Goal: Transaction & Acquisition: Purchase product/service

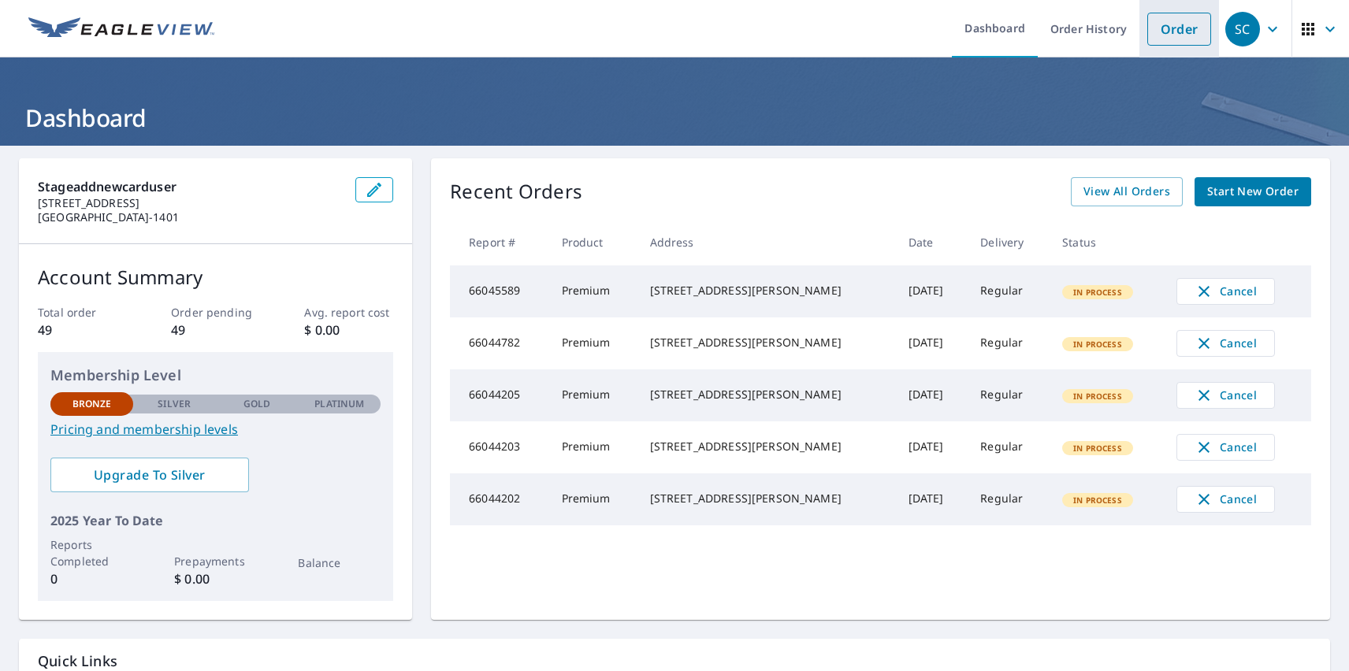
click at [1167, 28] on link "Order" at bounding box center [1179, 29] width 64 height 33
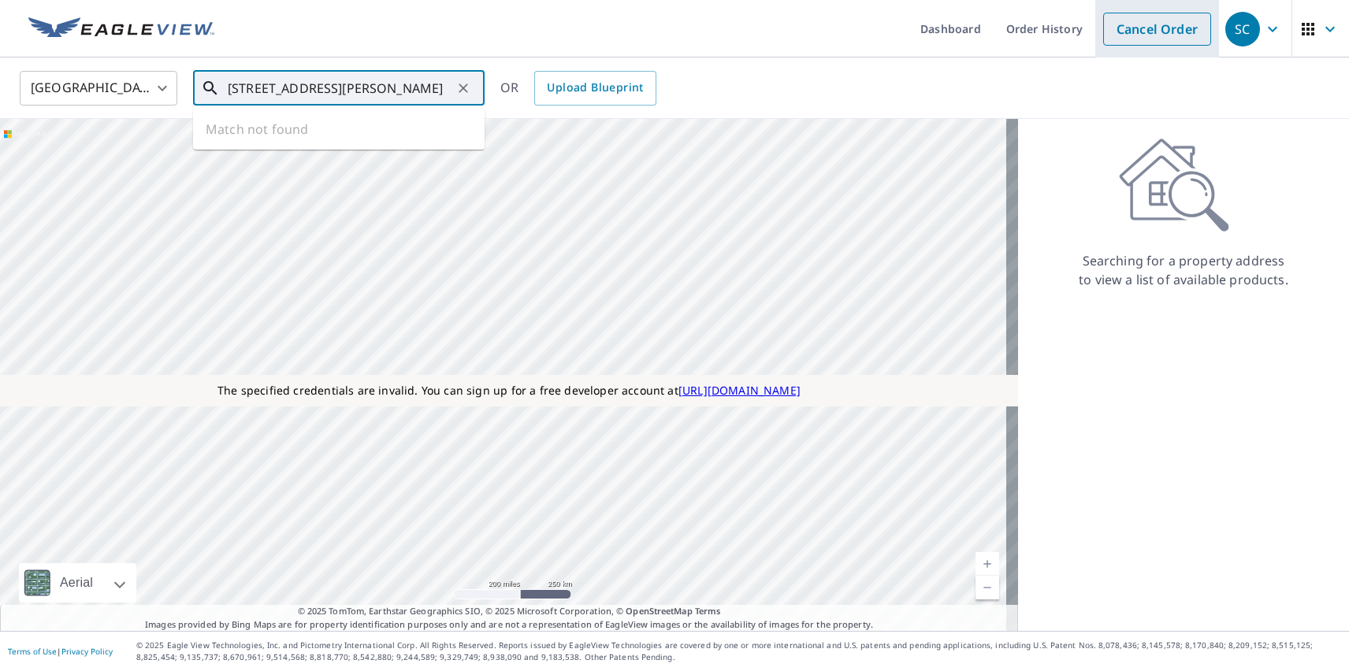
type input "[STREET_ADDRESS][PERSON_NAME]"
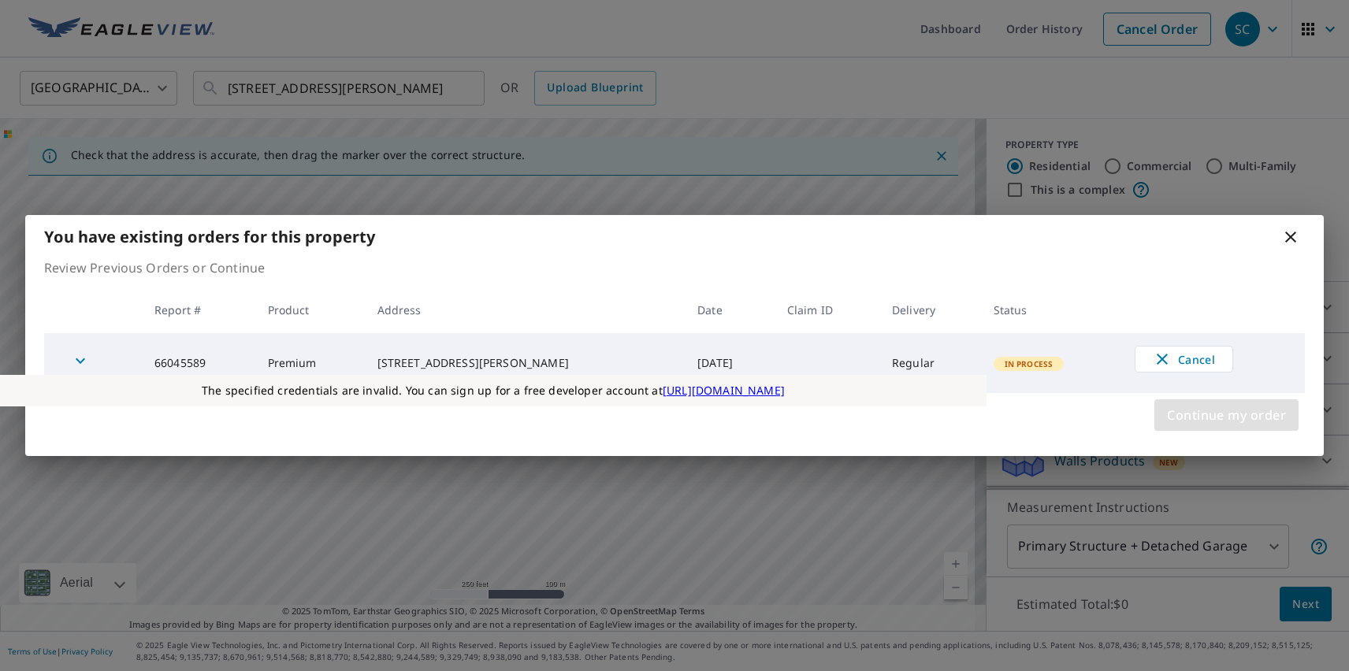
click at [1226, 415] on span "Continue my order" at bounding box center [1226, 415] width 119 height 22
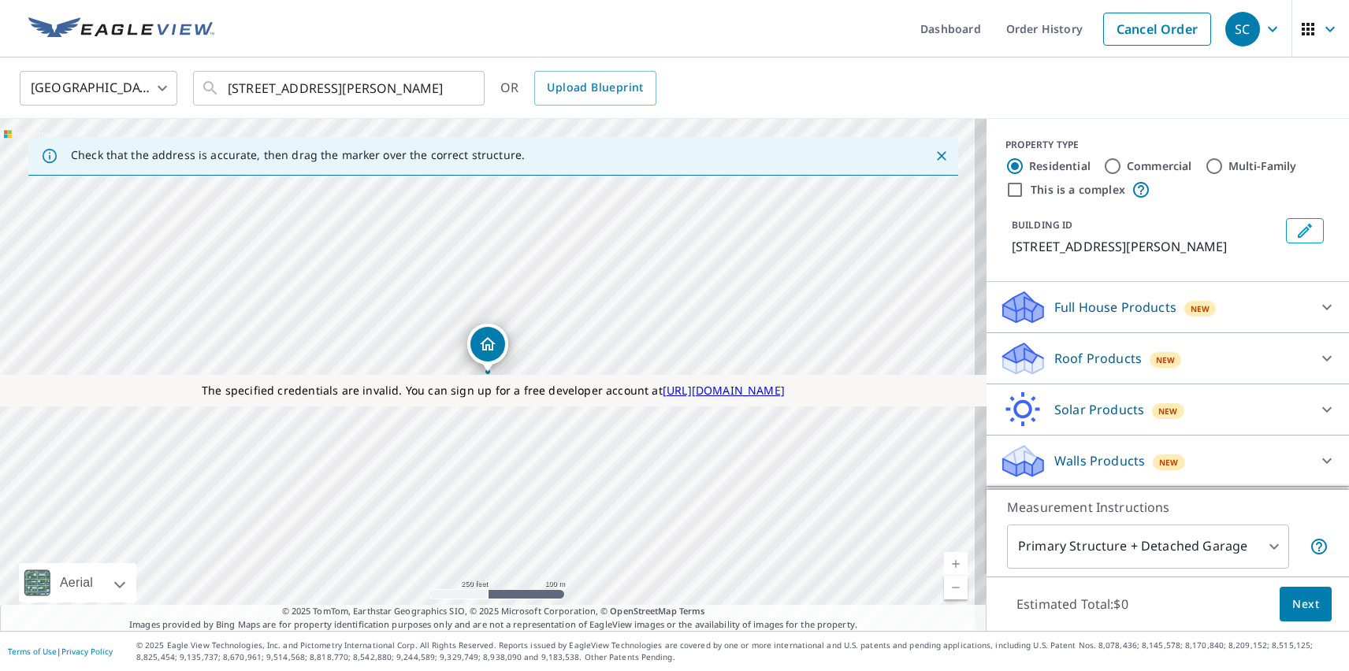
click at [1084, 358] on p "Roof Products" at bounding box center [1097, 358] width 87 height 19
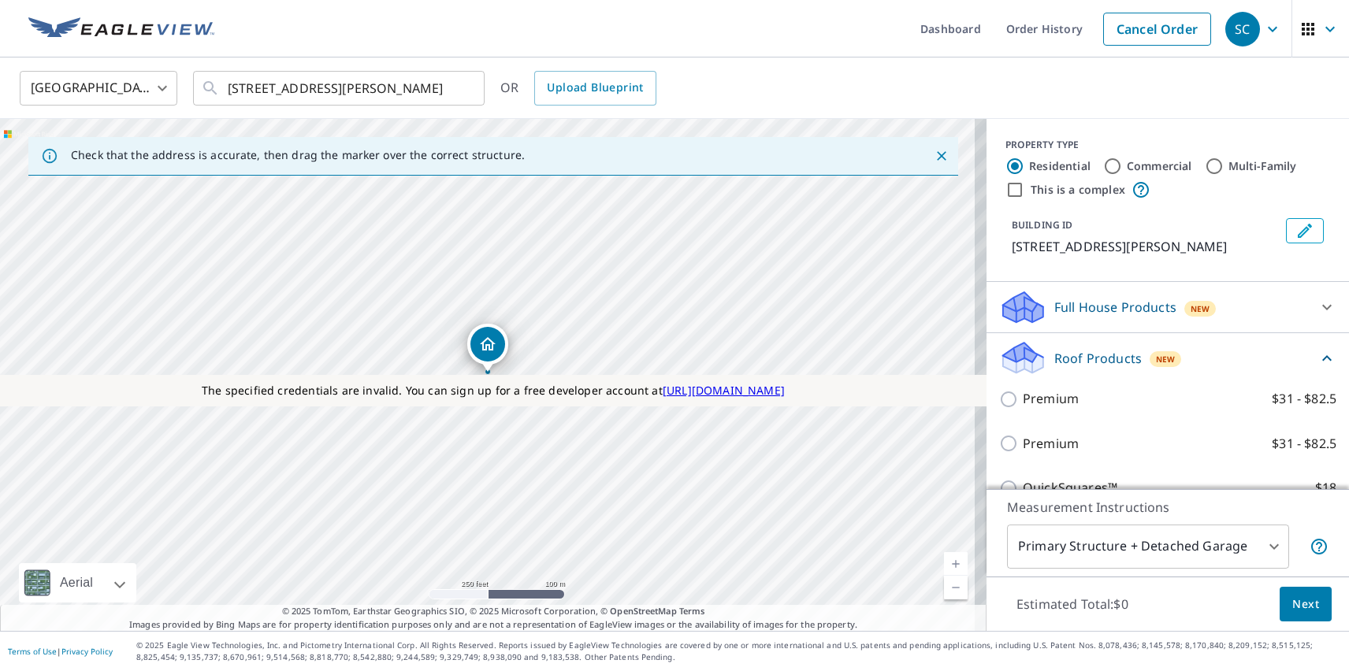
click at [1038, 444] on p "Premium" at bounding box center [1051, 444] width 56 height 20
click at [1023, 444] on input "Premium $31 - $82.5" at bounding box center [1011, 443] width 24 height 19
checkbox input "true"
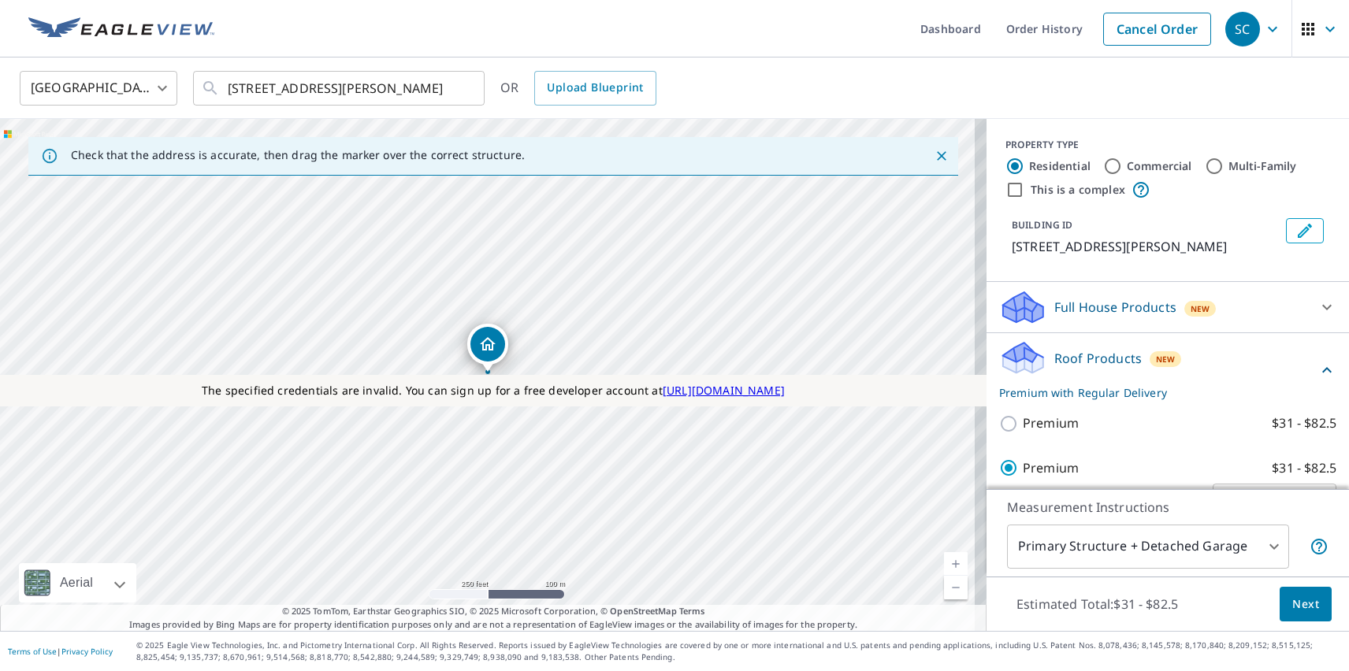
click at [1294, 603] on span "Next" at bounding box center [1305, 605] width 27 height 20
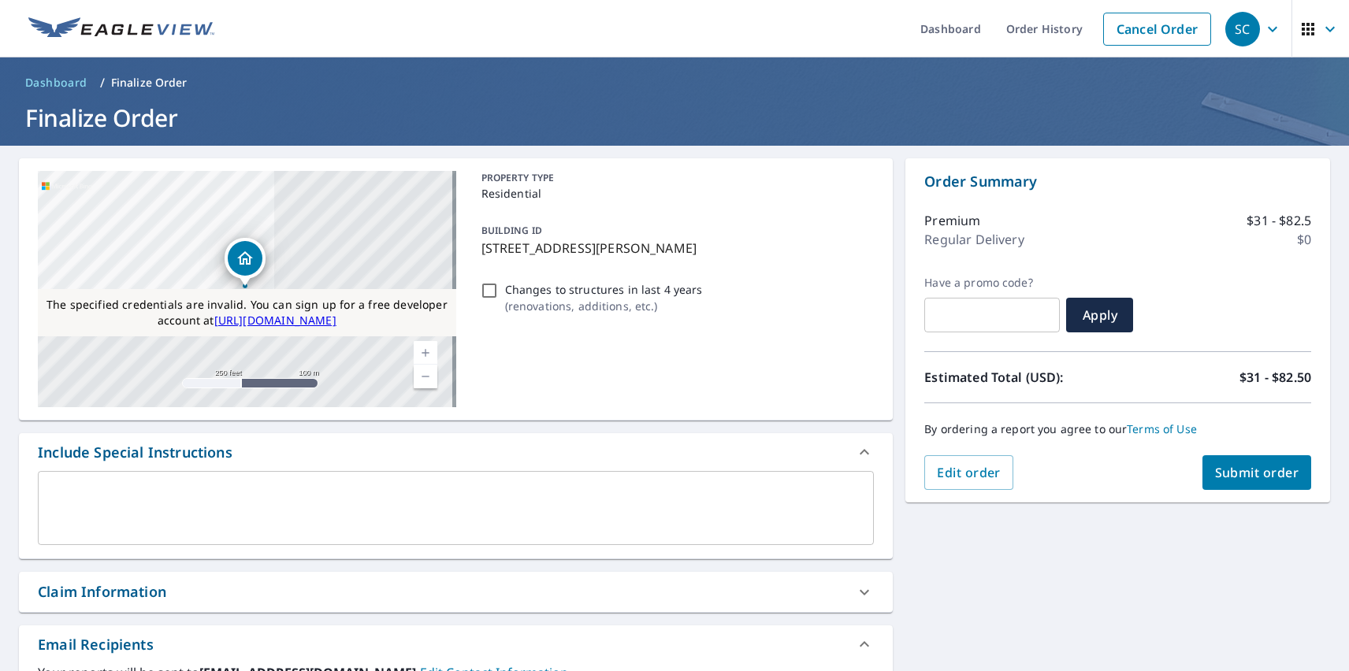
click at [1231, 28] on div "SC" at bounding box center [1242, 29] width 35 height 35
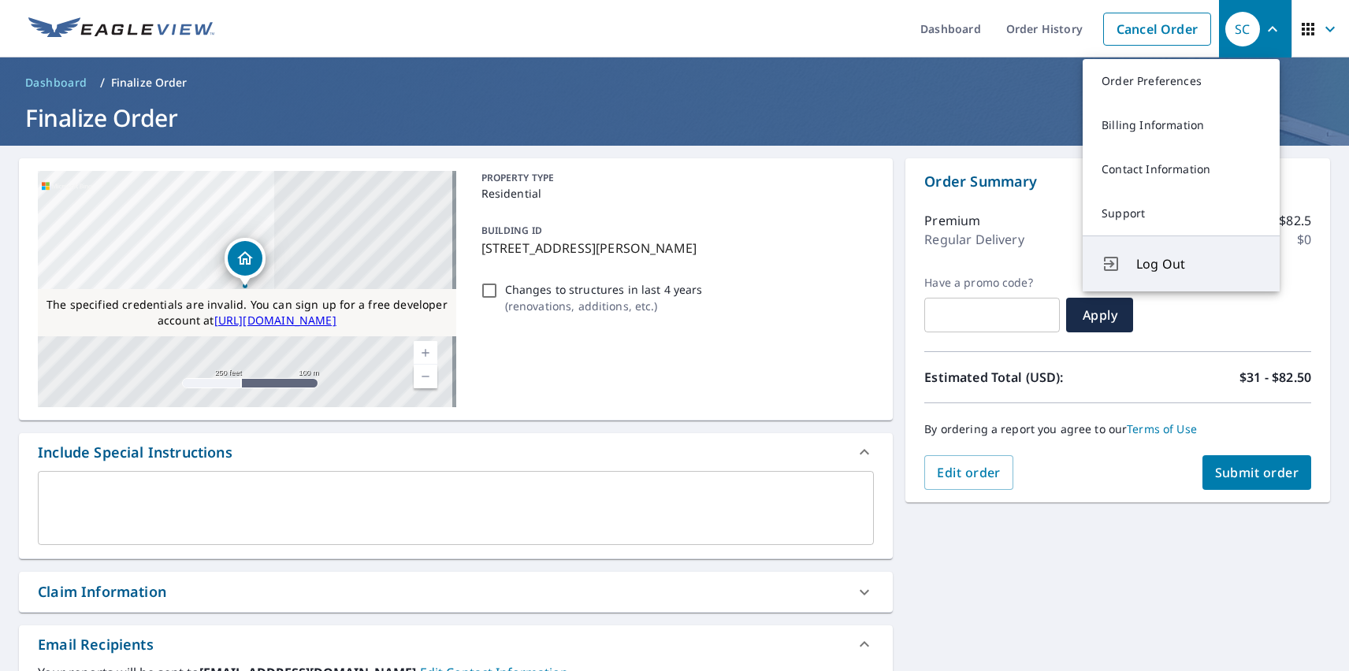
click at [1198, 264] on span "Log Out" at bounding box center [1198, 263] width 124 height 19
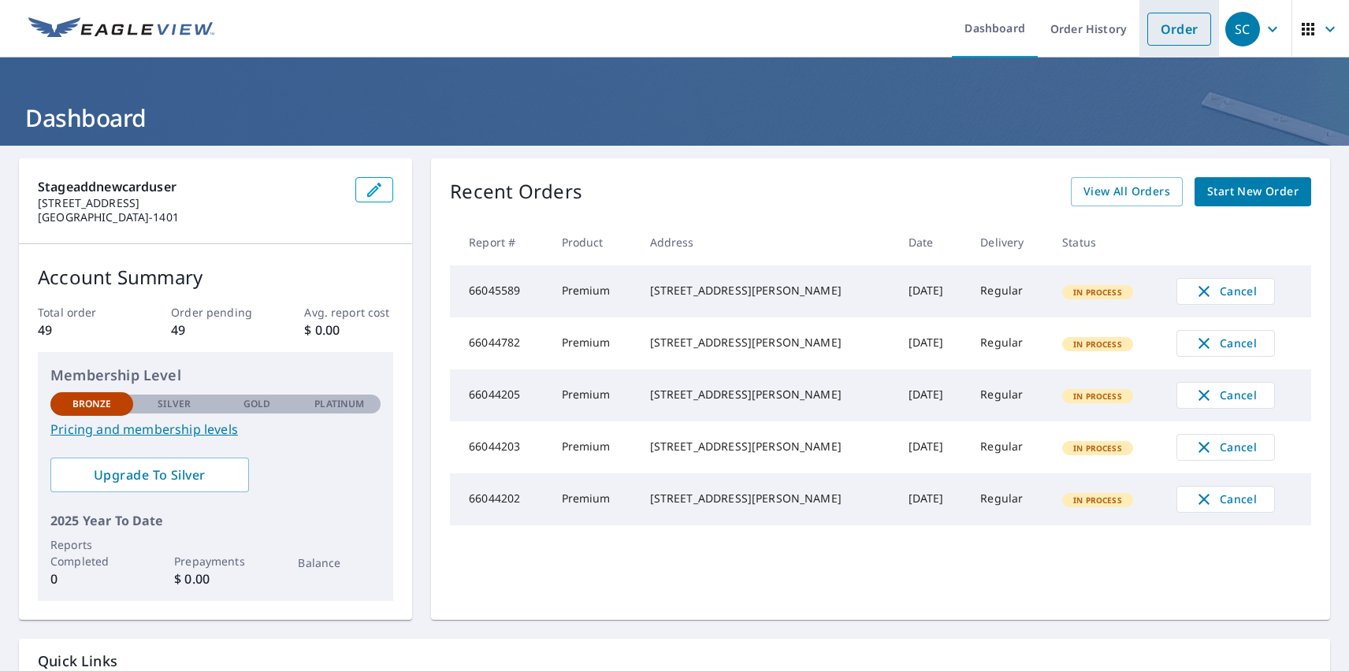
click at [1167, 28] on link "Order" at bounding box center [1179, 29] width 64 height 33
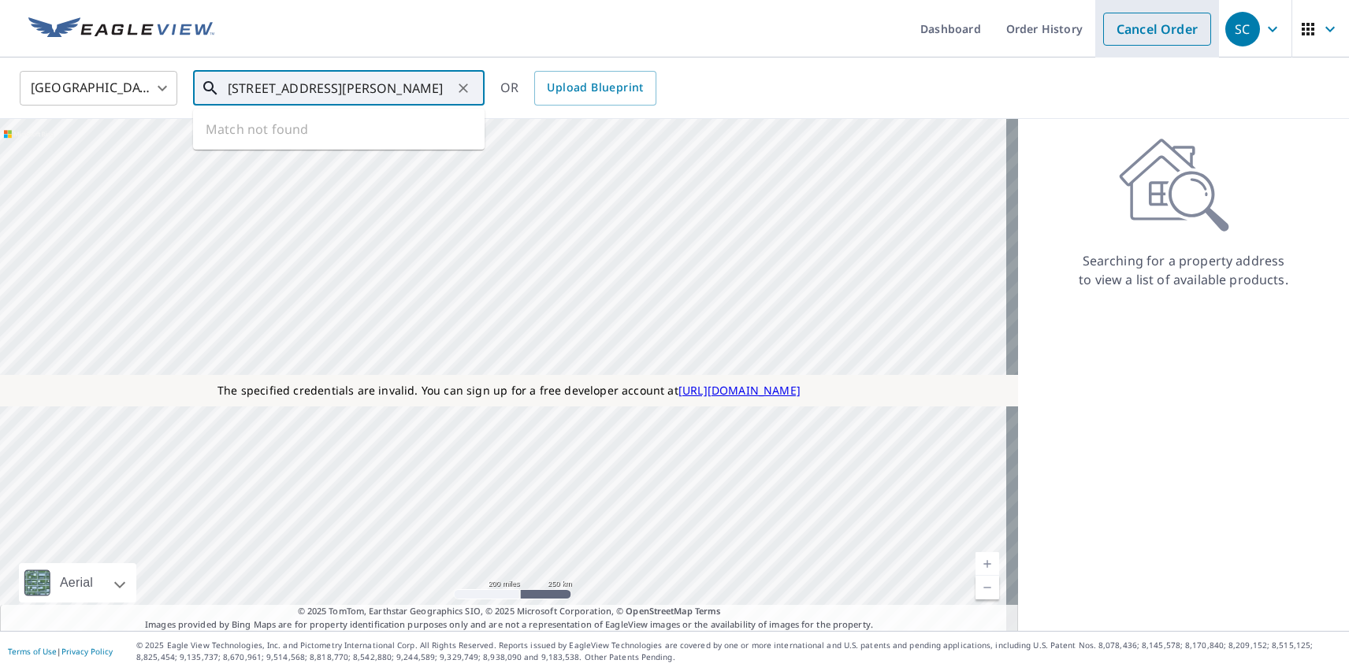
type input "[STREET_ADDRESS][PERSON_NAME]"
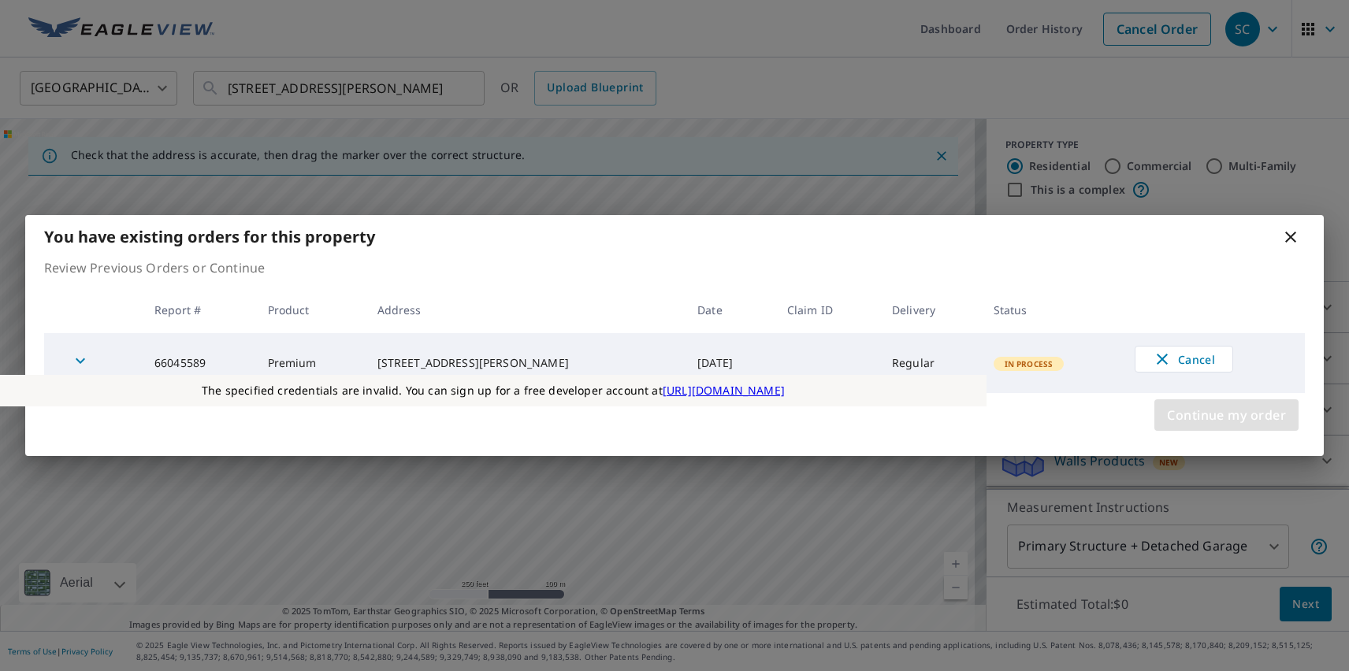
click at [1226, 415] on span "Continue my order" at bounding box center [1226, 415] width 119 height 22
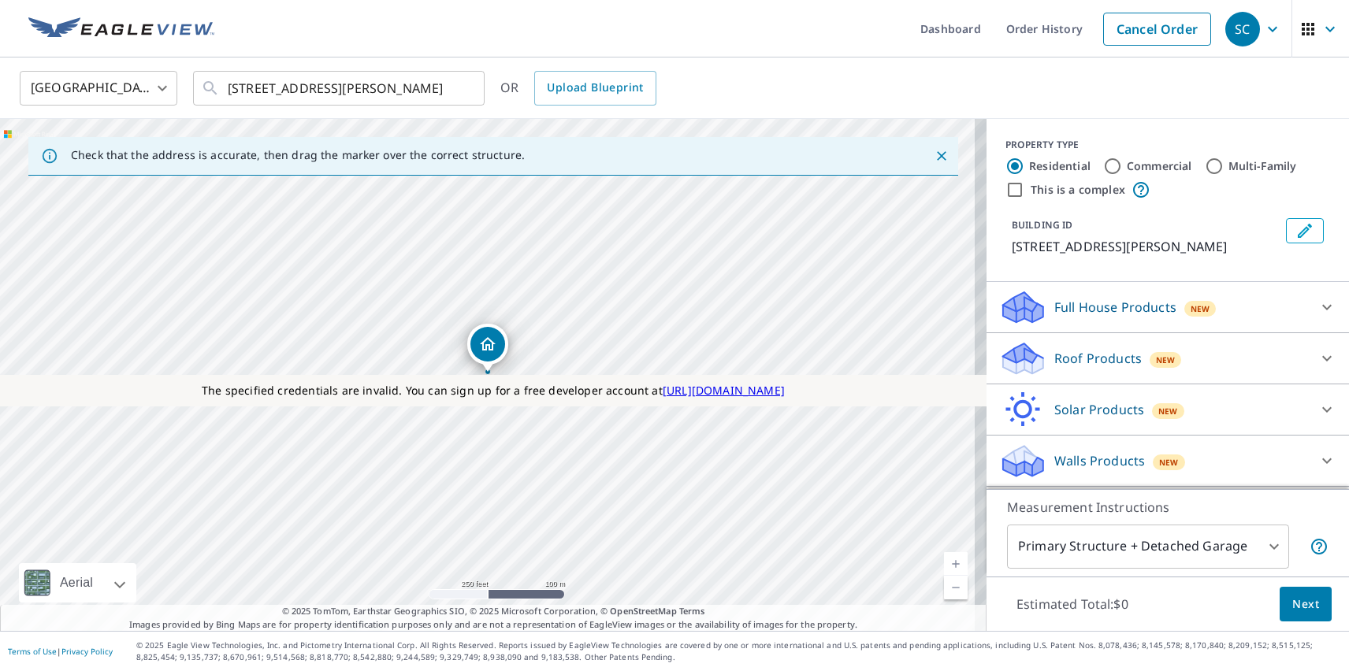
click at [1084, 358] on p "Roof Products" at bounding box center [1097, 358] width 87 height 19
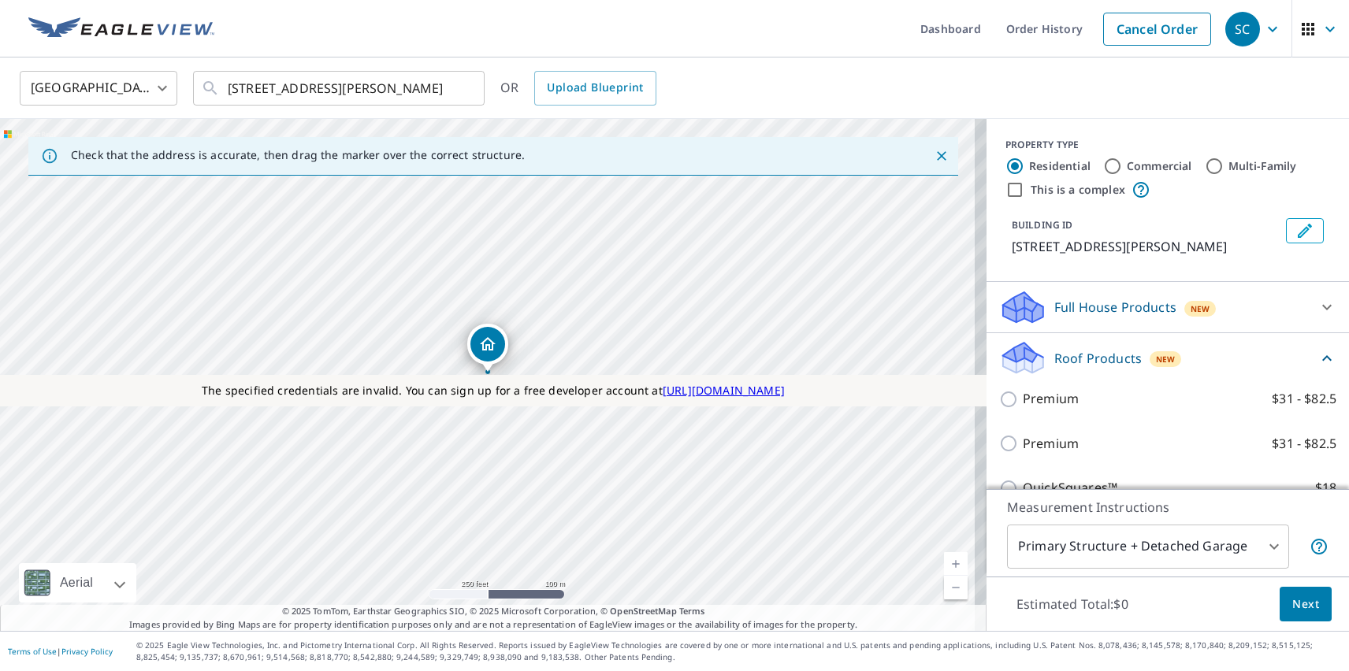
click at [1038, 444] on p "Premium" at bounding box center [1051, 444] width 56 height 20
click at [1023, 444] on input "Premium $31 - $82.5" at bounding box center [1011, 443] width 24 height 19
checkbox input "true"
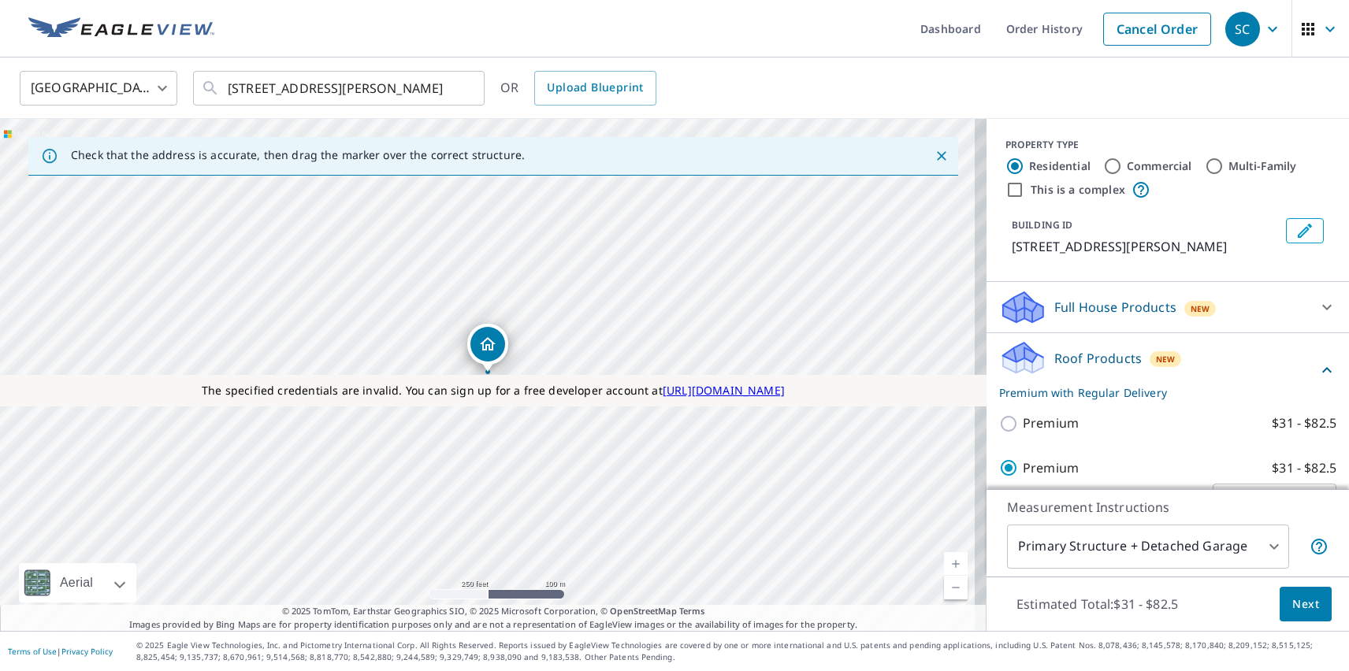
click at [1294, 603] on span "Next" at bounding box center [1305, 605] width 27 height 20
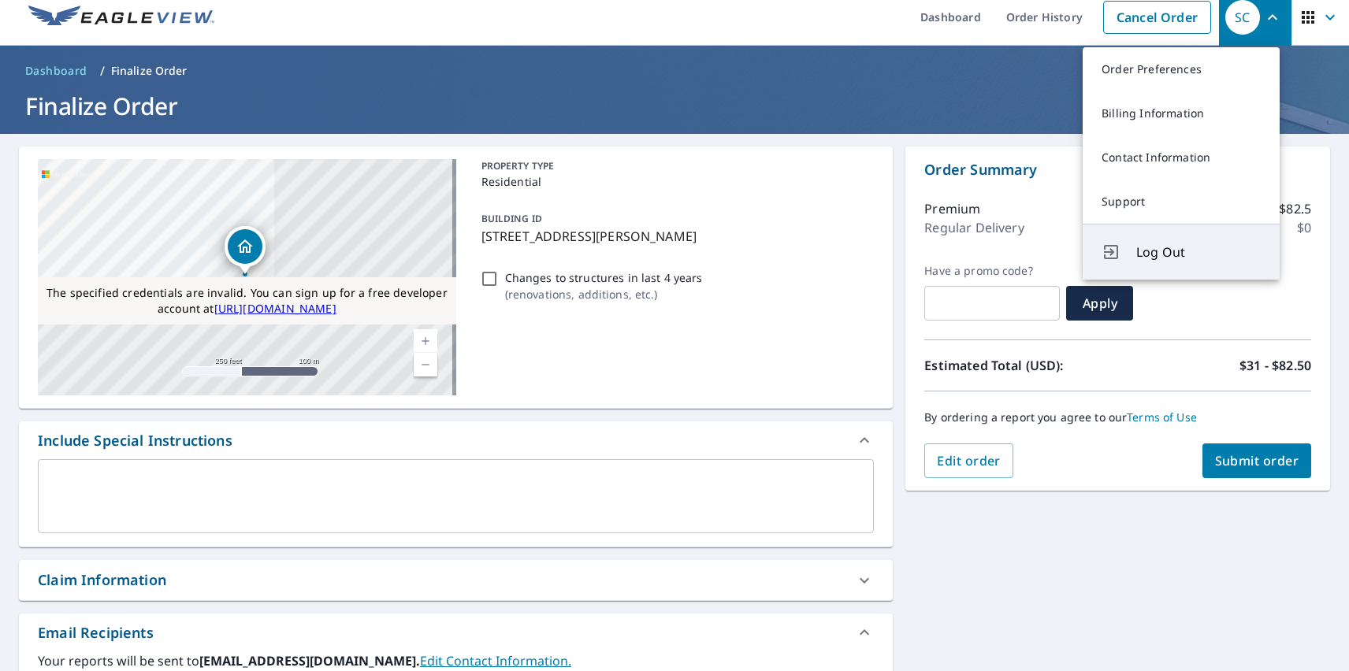
click at [1198, 252] on span "Log Out" at bounding box center [1198, 252] width 124 height 19
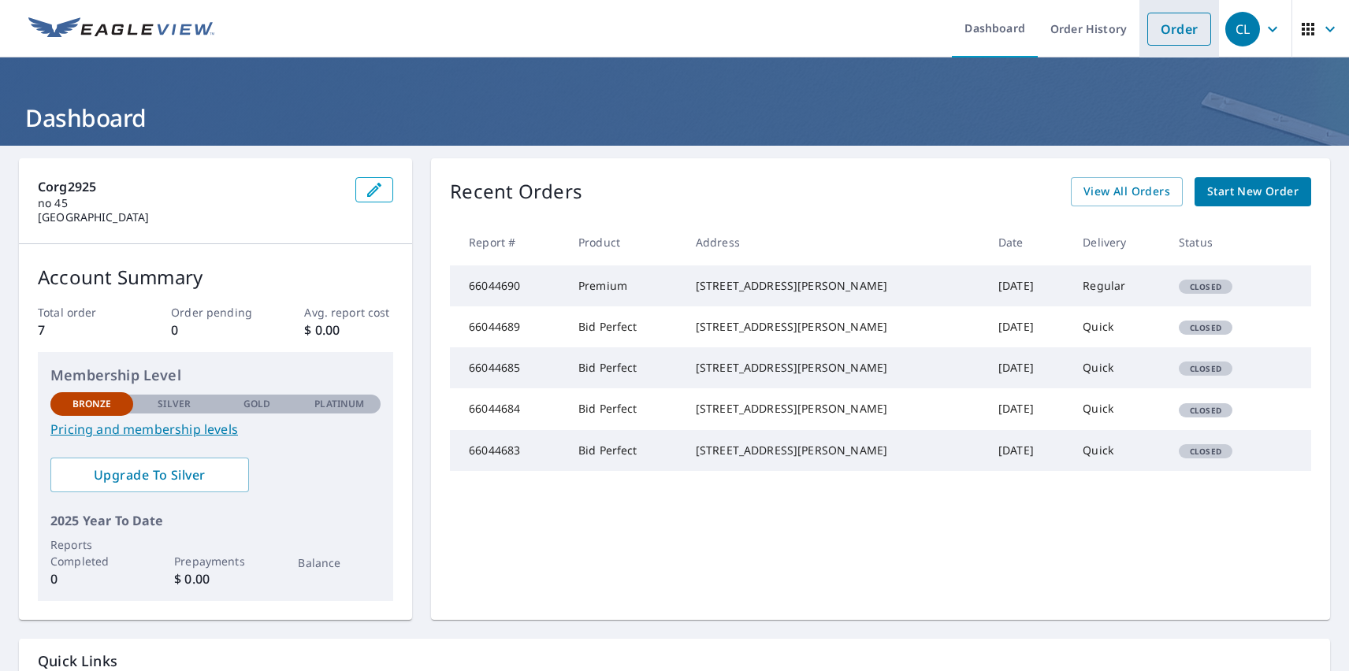
click at [1167, 28] on link "Order" at bounding box center [1179, 29] width 64 height 33
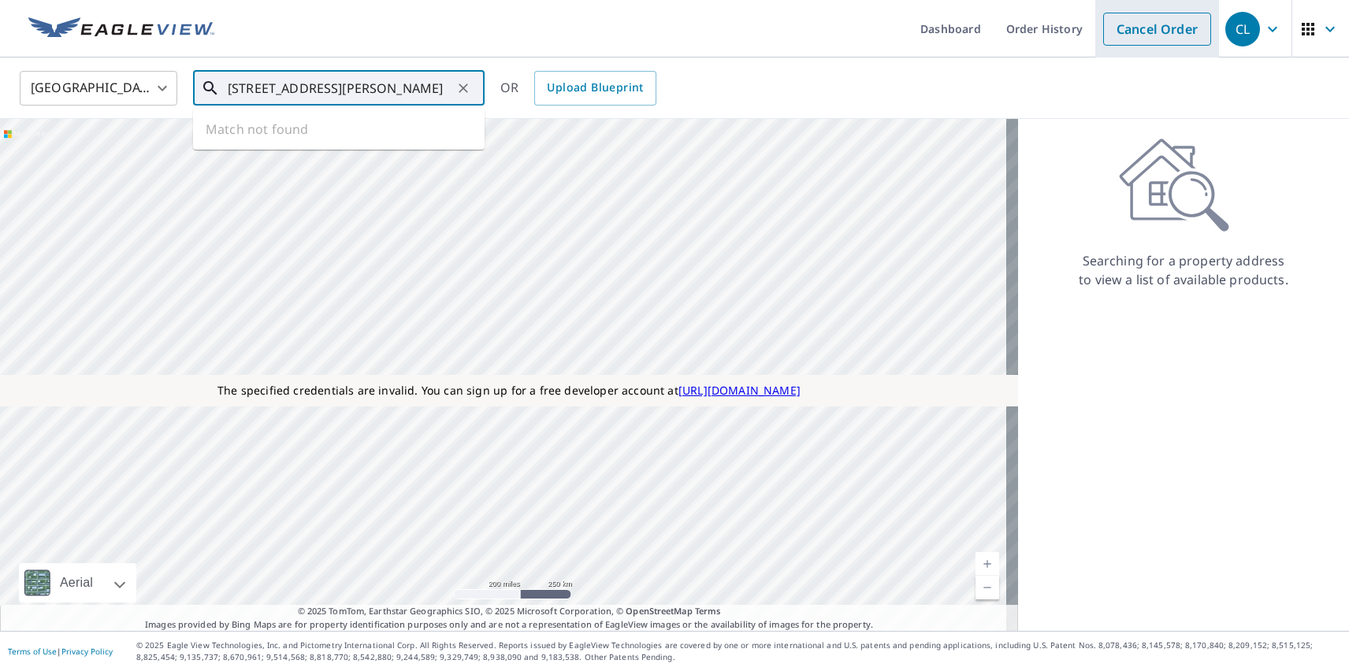
type input "[STREET_ADDRESS][PERSON_NAME]"
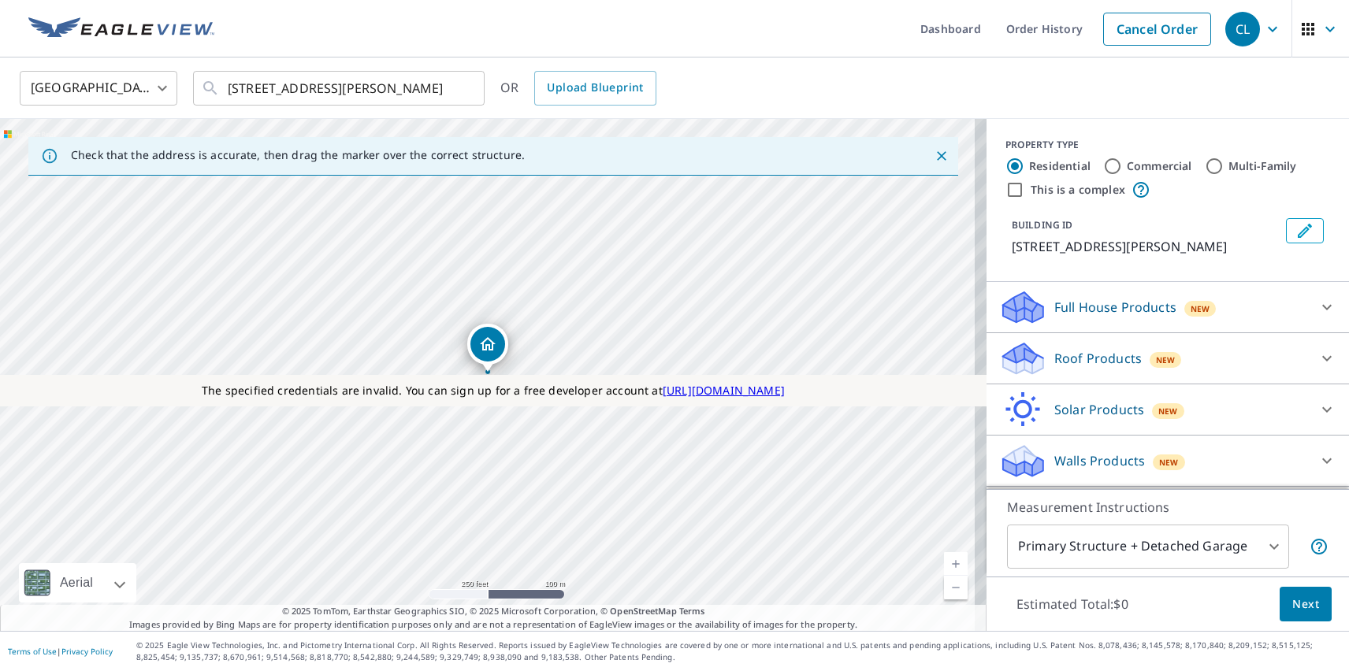
click at [1084, 358] on p "Roof Products" at bounding box center [1097, 358] width 87 height 19
click at [1049, 523] on p "Bid Perfect™" at bounding box center [1061, 533] width 76 height 20
click at [1023, 524] on input "Bid Perfect™ $18" at bounding box center [1011, 533] width 24 height 19
checkbox input "true"
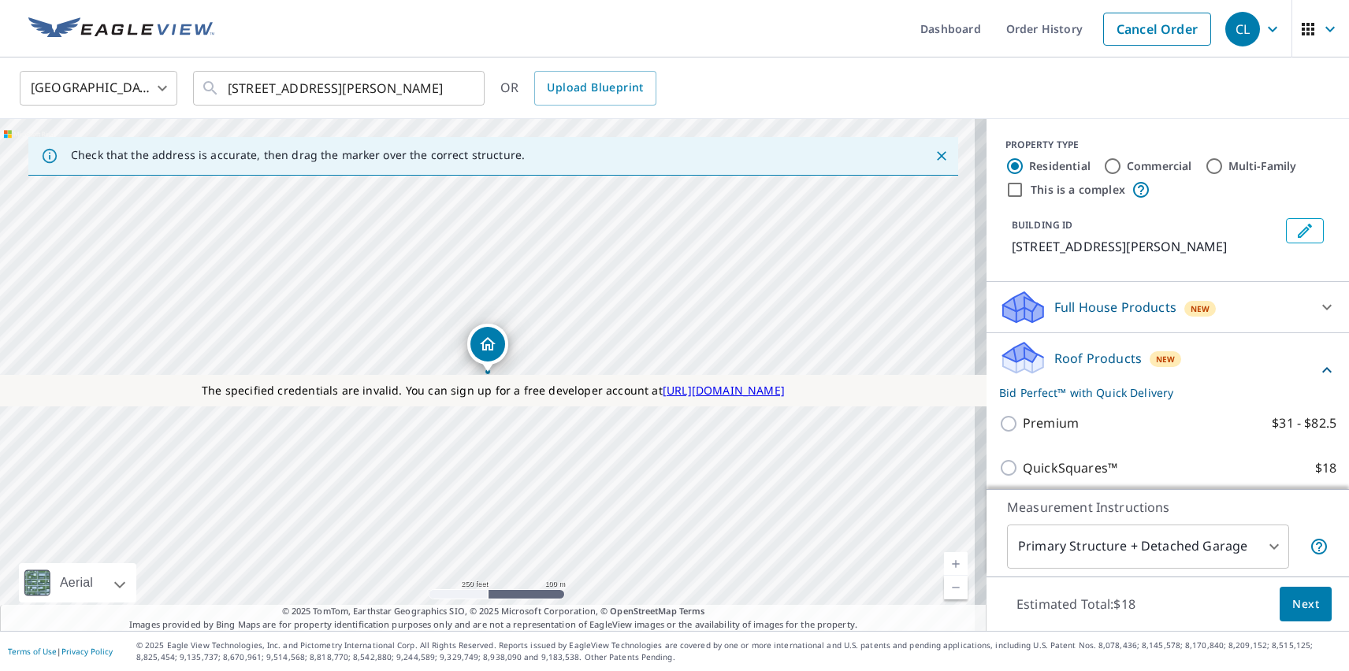
scroll to position [54, 0]
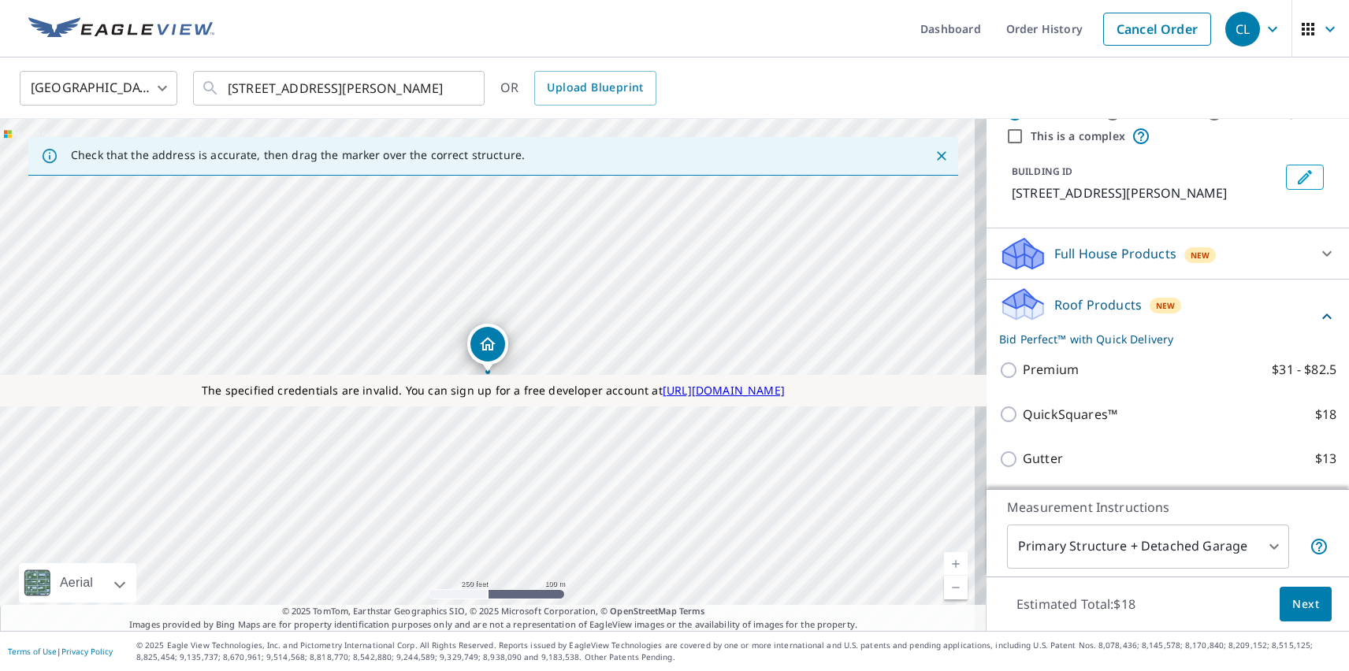
click at [1294, 603] on span "Next" at bounding box center [1305, 605] width 27 height 20
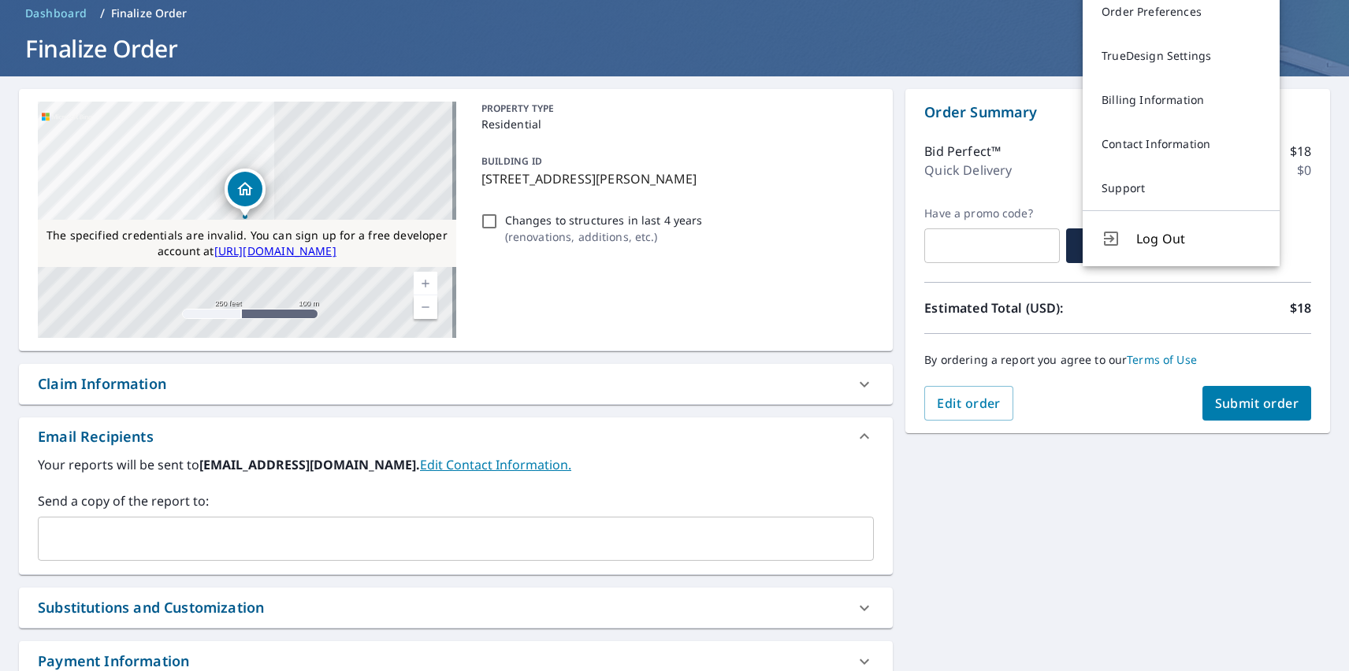
scroll to position [12, 0]
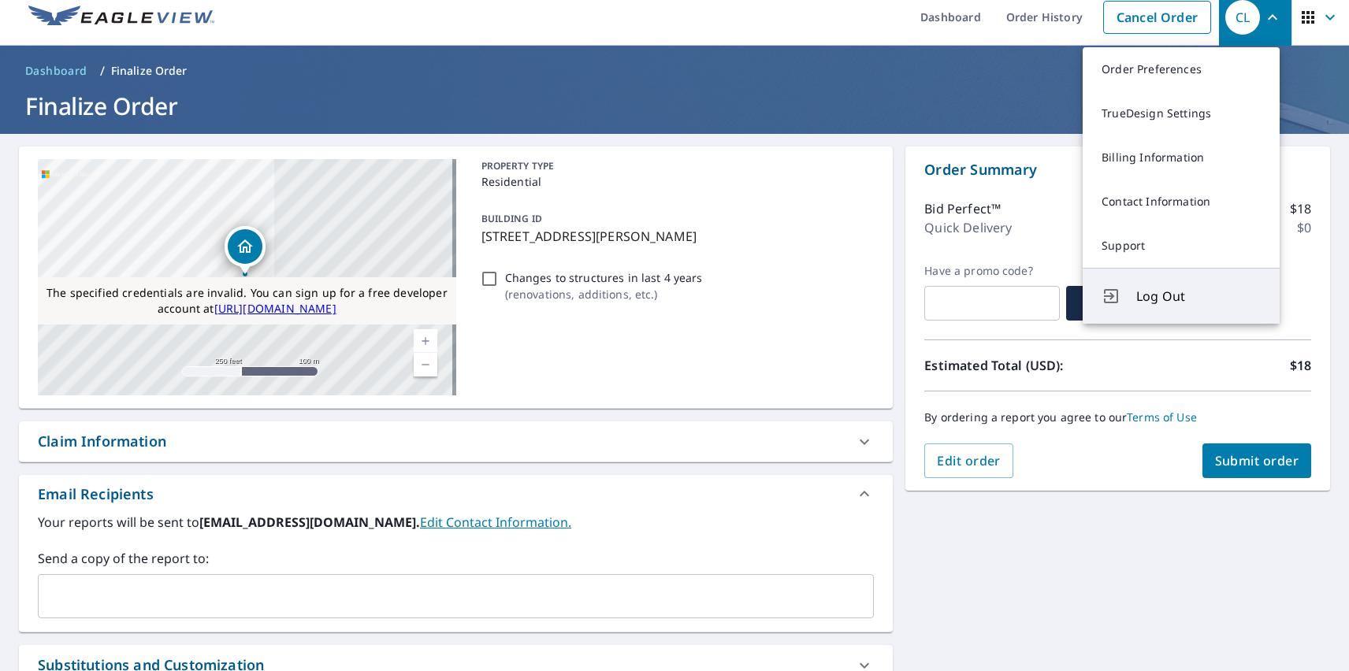
click at [1198, 296] on span "Log Out" at bounding box center [1198, 296] width 124 height 19
